Goal: Navigation & Orientation: Find specific page/section

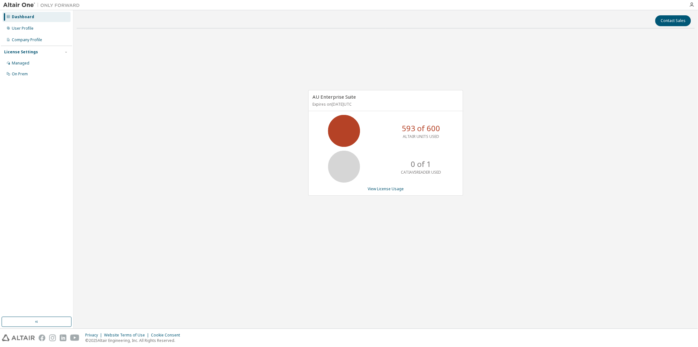
click at [135, 191] on div "AU Enterprise Suite Expires on December 31, 2025 UTC 593 of 600 ALTAIR UNITS US…" at bounding box center [386, 147] width 618 height 226
click at [231, 131] on div "AU Enterprise Suite Expires on December 31, 2025 UTC 593 of 600 ALTAIR UNITS US…" at bounding box center [386, 147] width 618 height 226
click at [518, 133] on div "AU Enterprise Suite Expires on December 31, 2025 UTC 593 of 600 ALTAIR UNITS US…" at bounding box center [386, 147] width 618 height 226
click at [590, 111] on div "AU Enterprise Suite Expires on December 31, 2025 UTC 593 of 600 ALTAIR UNITS US…" at bounding box center [386, 147] width 618 height 226
click at [225, 196] on div "AU Enterprise Suite Expires on December 31, 2025 UTC 593 of 600 ALTAIR UNITS US…" at bounding box center [386, 147] width 618 height 226
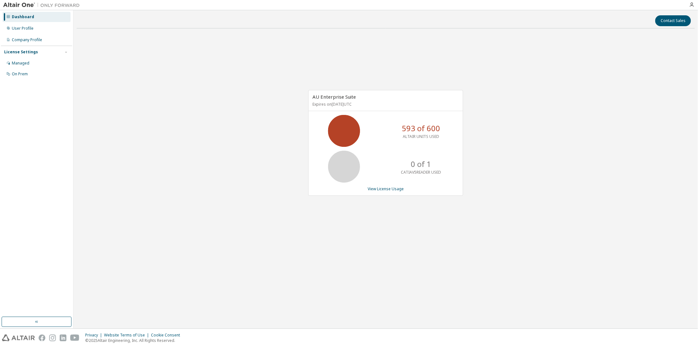
click at [586, 67] on div "AU Enterprise Suite Expires on December 31, 2025 UTC 593 of 600 ALTAIR UNITS US…" at bounding box center [386, 147] width 618 height 226
